Goal: Task Accomplishment & Management: Complete application form

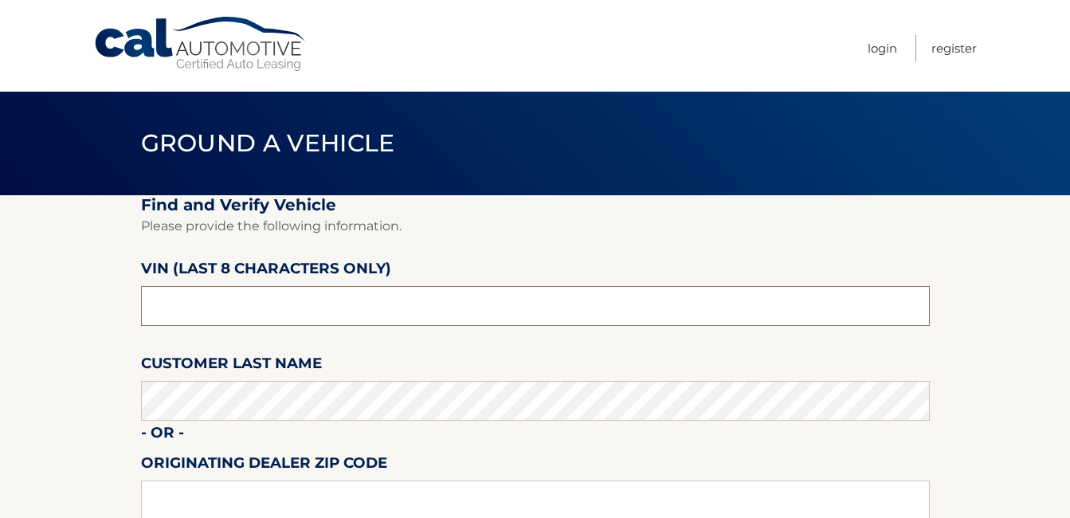
click at [332, 323] on input "text" at bounding box center [535, 306] width 789 height 40
type input "nn355736"
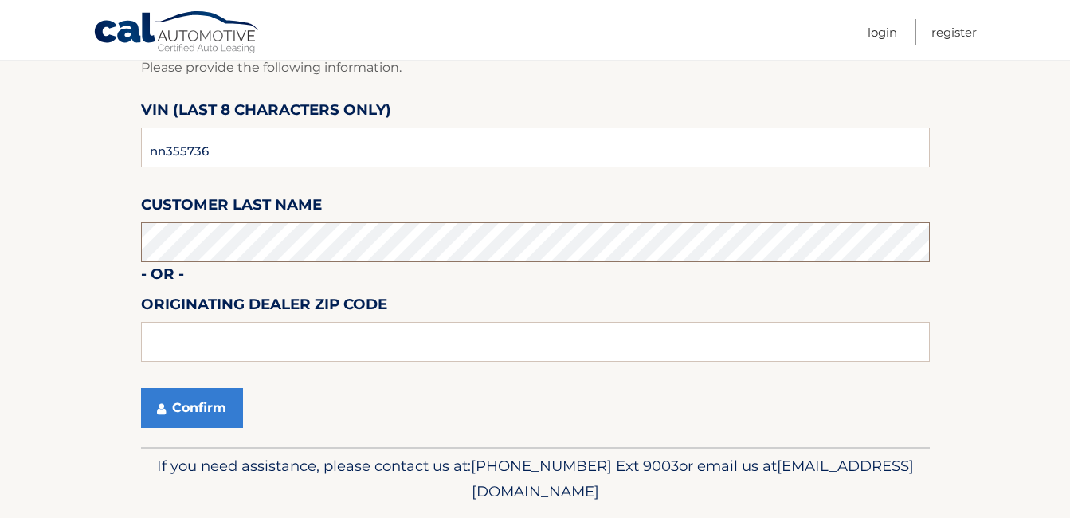
scroll to position [159, 0]
click at [232, 404] on button "Confirm" at bounding box center [192, 407] width 102 height 40
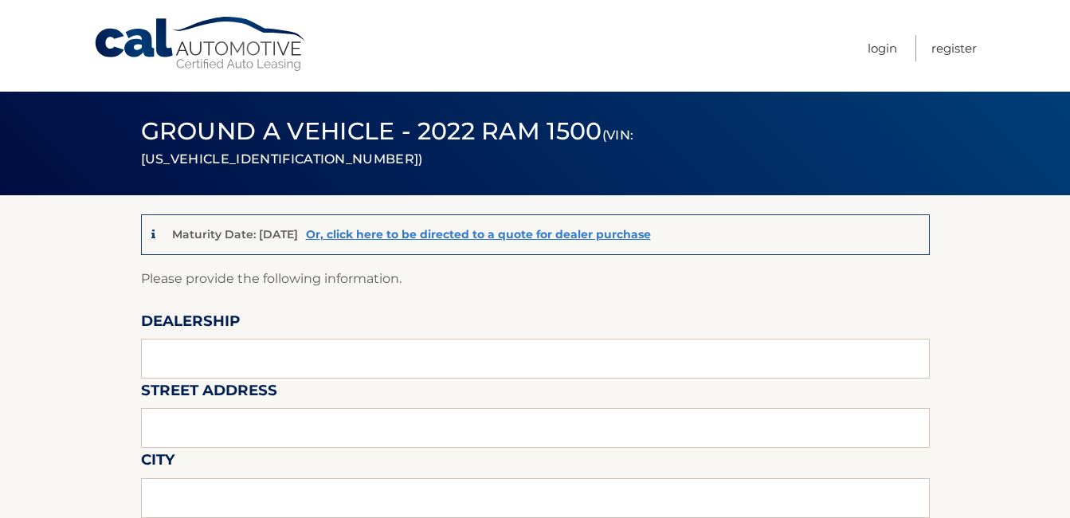
click at [265, 228] on p "Maturity Date: [DATE]" at bounding box center [235, 234] width 126 height 14
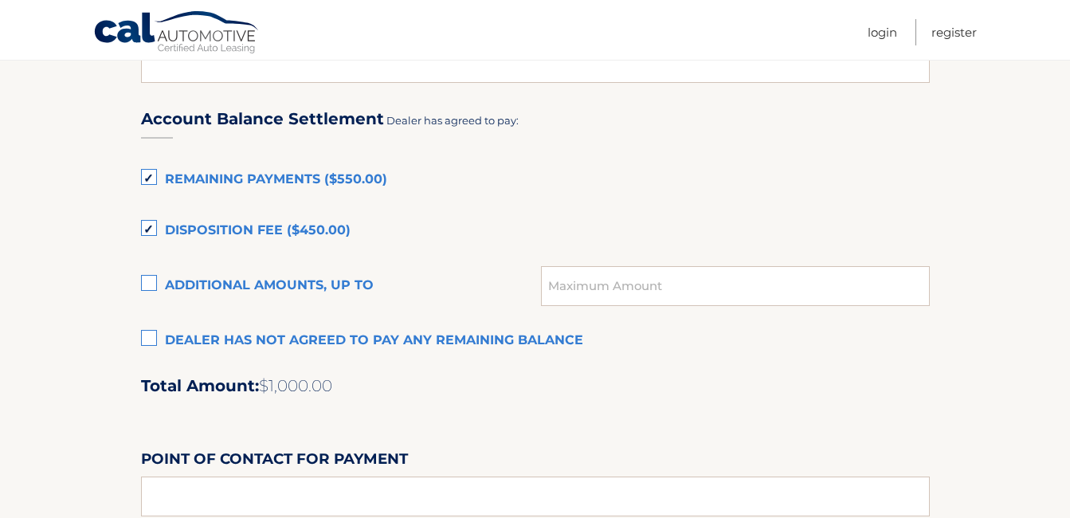
scroll to position [1066, 0]
click at [159, 185] on label "Remaining Payments ($550.00)" at bounding box center [535, 181] width 789 height 32
click at [0, 0] on input "Remaining Payments ($550.00)" at bounding box center [0, 0] width 0 height 0
click at [156, 231] on label "Disposition Fee ($450.00)" at bounding box center [535, 232] width 789 height 32
click at [0, 0] on input "Disposition Fee ($450.00)" at bounding box center [0, 0] width 0 height 0
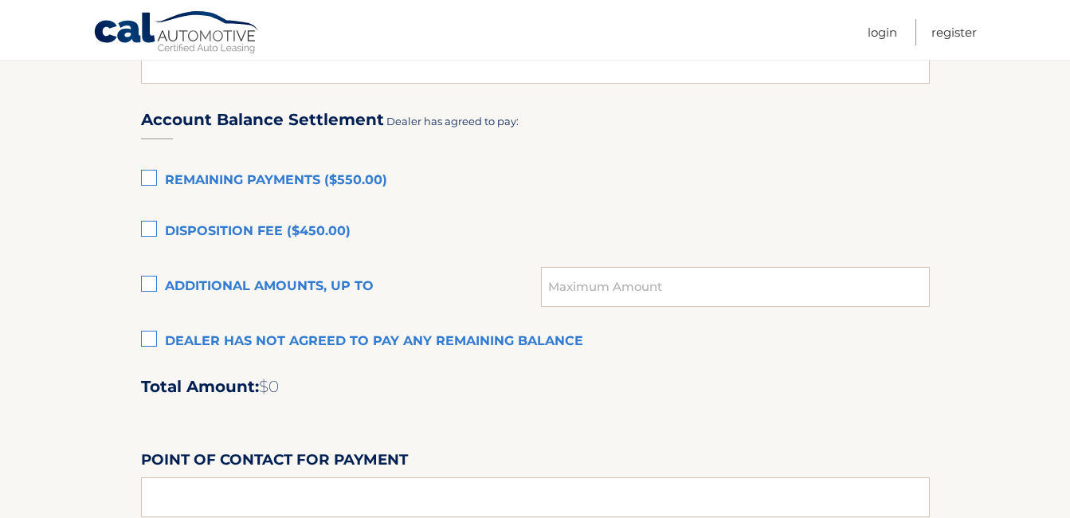
drag, startPoint x: 146, startPoint y: 176, endPoint x: 151, endPoint y: 213, distance: 37.0
click at [146, 175] on label "Remaining Payments ($550.00)" at bounding box center [535, 181] width 789 height 32
click at [0, 0] on input "Remaining Payments ($550.00)" at bounding box center [0, 0] width 0 height 0
click at [151, 235] on label "Disposition Fee ($450.00)" at bounding box center [535, 232] width 789 height 32
click at [0, 0] on input "Disposition Fee ($450.00)" at bounding box center [0, 0] width 0 height 0
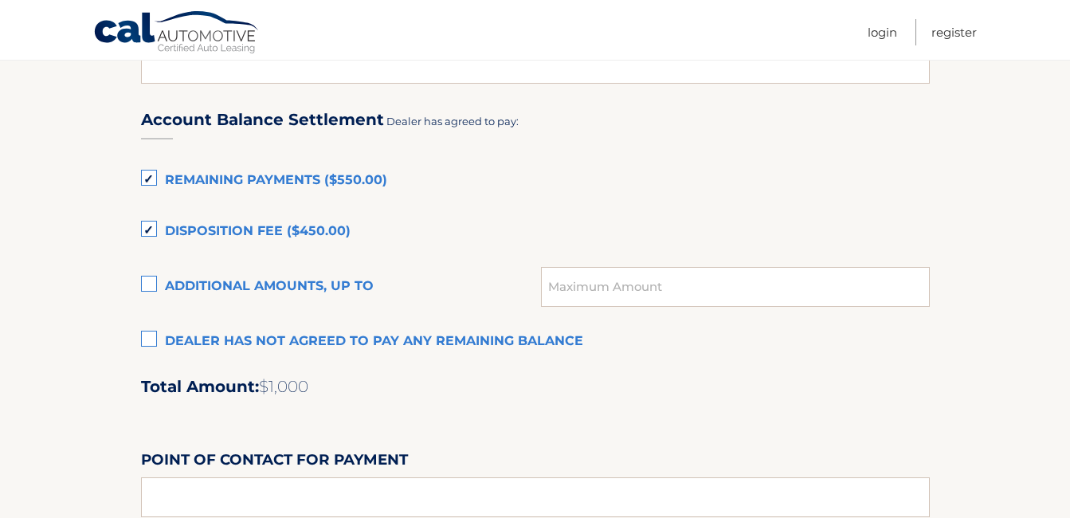
click at [152, 332] on label "Dealer has not agreed to pay any remaining balance" at bounding box center [535, 342] width 789 height 32
click at [0, 0] on input "Dealer has not agreed to pay any remaining balance" at bounding box center [0, 0] width 0 height 0
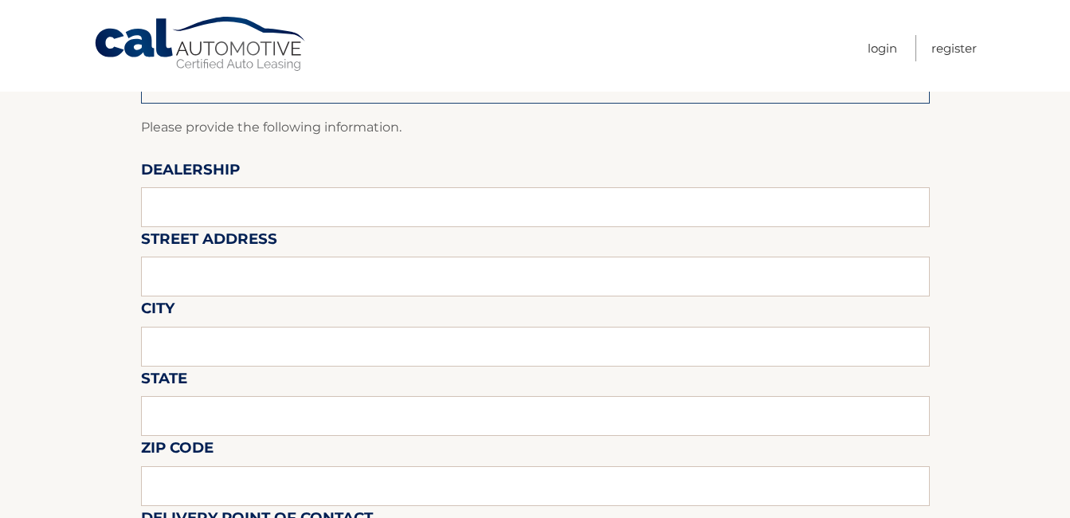
scroll to position [22, 0]
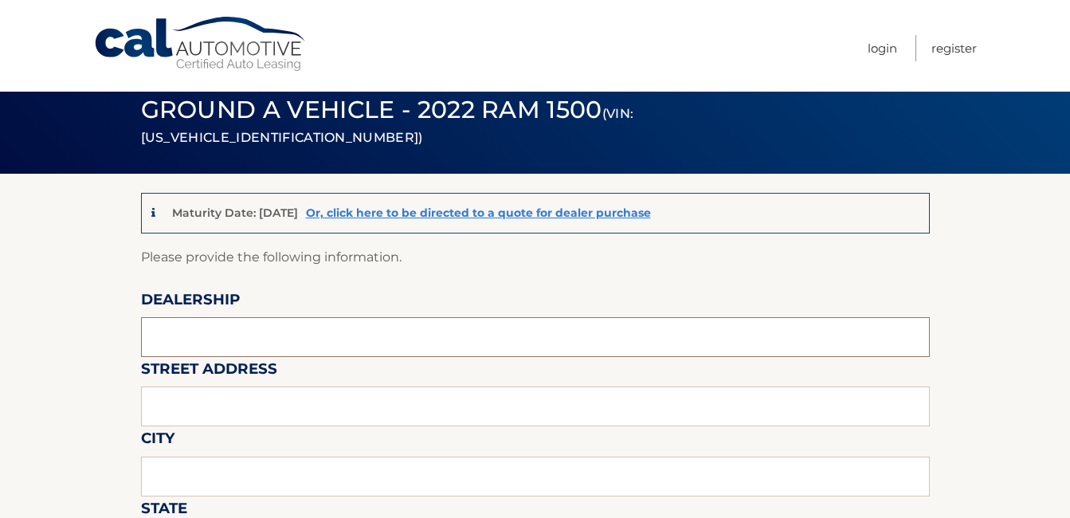
click at [336, 333] on input "text" at bounding box center [535, 337] width 789 height 40
click at [387, 350] on input "text" at bounding box center [535, 337] width 789 height 40
click at [339, 346] on input "text" at bounding box center [535, 337] width 789 height 40
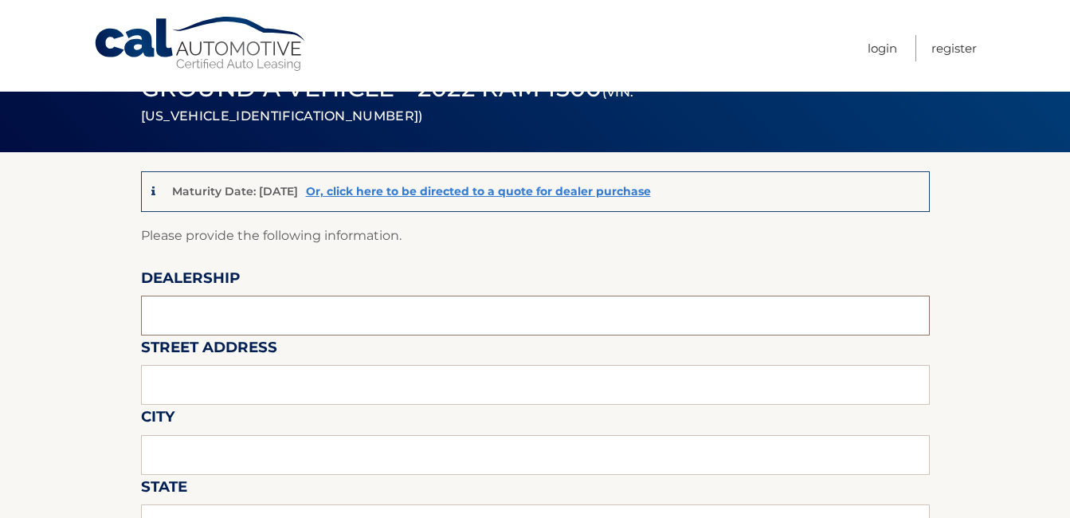
scroll to position [80, 0]
